Goal: Task Accomplishment & Management: Manage account settings

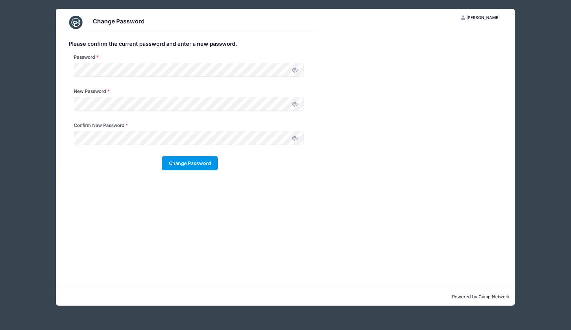
click at [179, 161] on button "Change Password" at bounding box center [190, 163] width 56 height 14
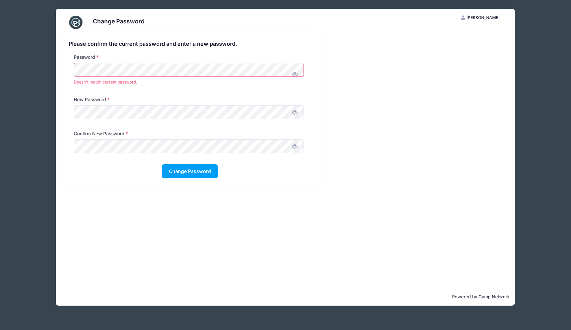
click at [36, 69] on div "Change Password KC Kristen Campo My Account Logout Please confirm the current p…" at bounding box center [285, 157] width 551 height 314
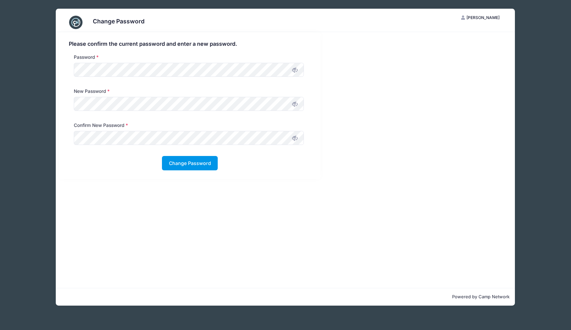
click at [190, 165] on button "Change Password" at bounding box center [190, 163] width 56 height 14
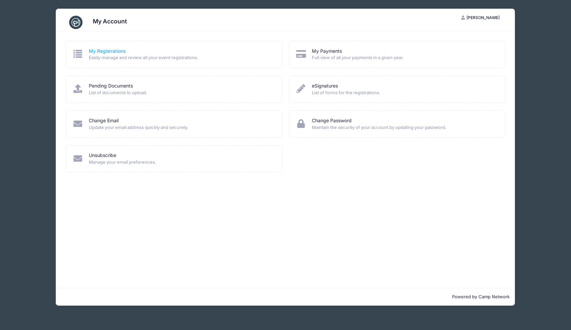
click at [100, 53] on link "My Registrations" at bounding box center [107, 51] width 37 height 7
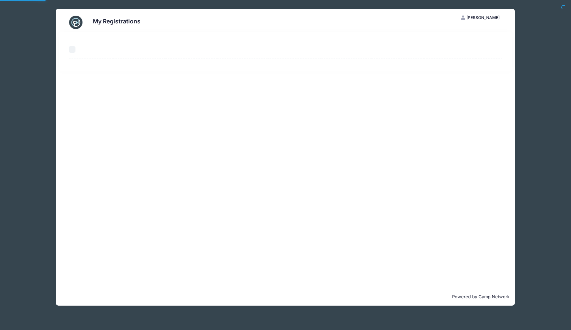
select select "50"
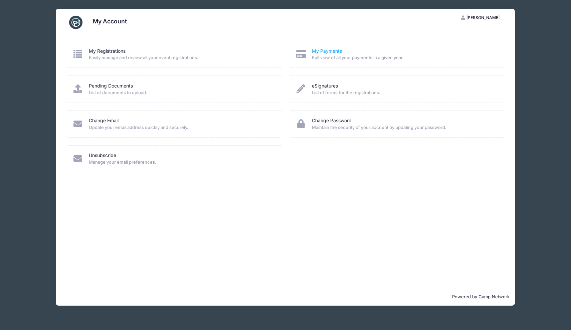
click at [323, 49] on link "My Payments" at bounding box center [327, 51] width 30 height 7
click at [113, 85] on link "Pending Documents" at bounding box center [111, 86] width 44 height 7
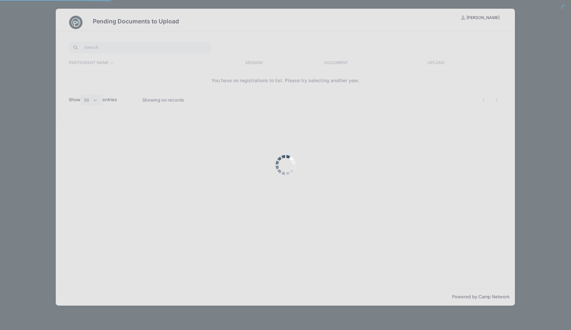
select select "50"
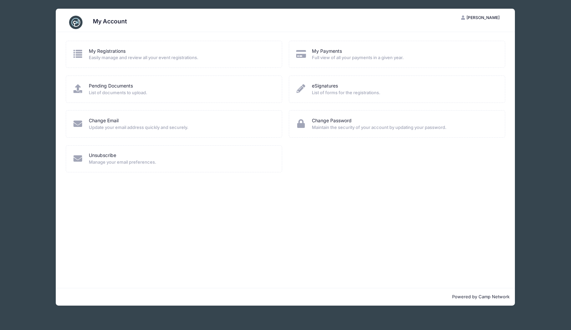
click at [105, 58] on span "Easily manage and review all your event registrations." at bounding box center [181, 57] width 184 height 7
click at [103, 52] on link "My Registrations" at bounding box center [107, 51] width 37 height 7
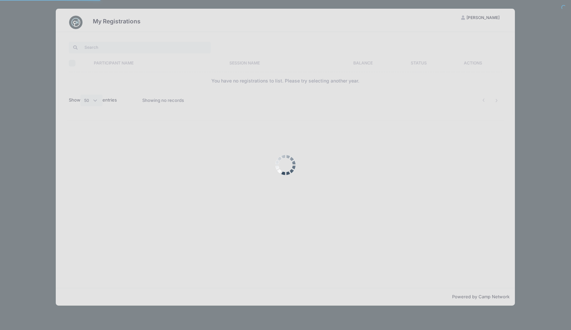
select select "50"
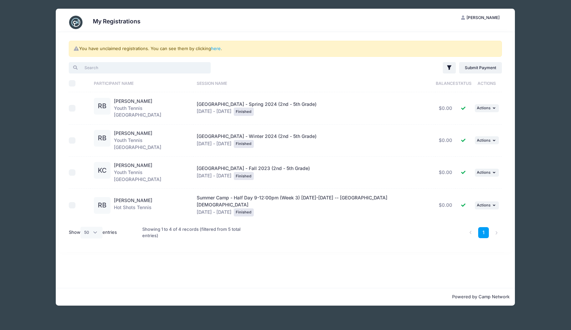
click at [148, 69] on input "search" at bounding box center [140, 67] width 142 height 11
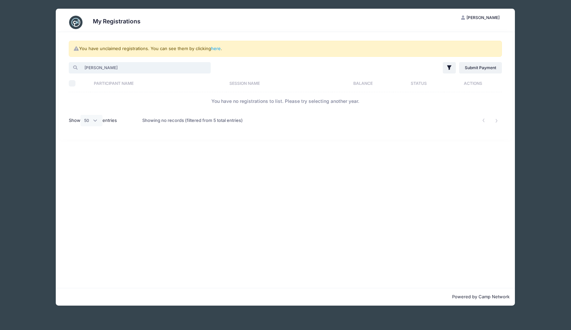
type input "[PERSON_NAME]"
